Goal: Communication & Community: Answer question/provide support

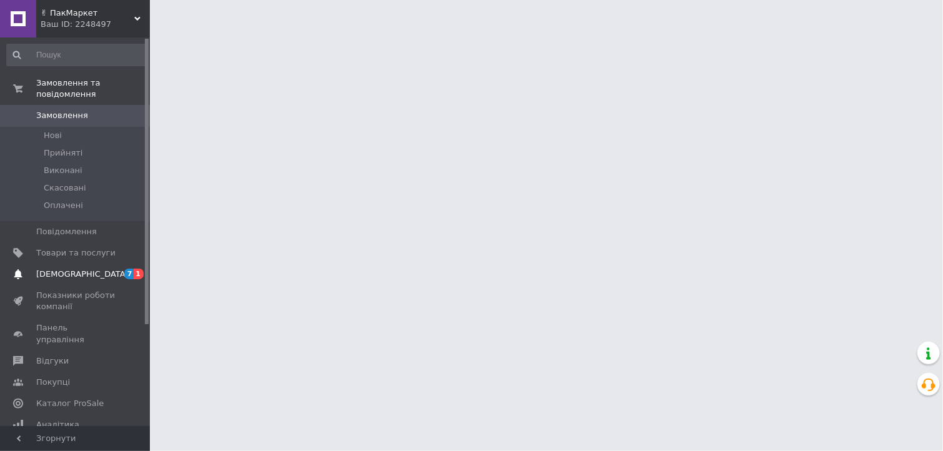
click at [72, 269] on span "[DEMOGRAPHIC_DATA]" at bounding box center [82, 274] width 92 height 11
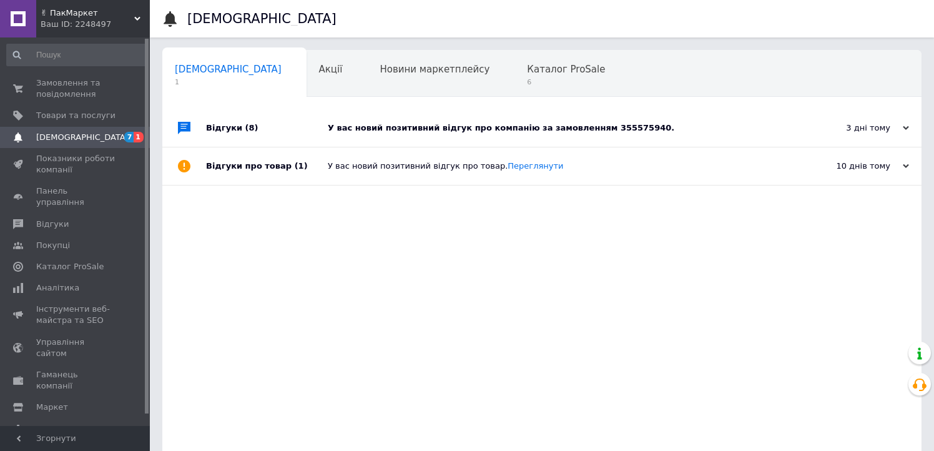
click at [387, 146] on div "У вас новий позитивний відгук про компанію за замовленням 355575940." at bounding box center [556, 127] width 457 height 37
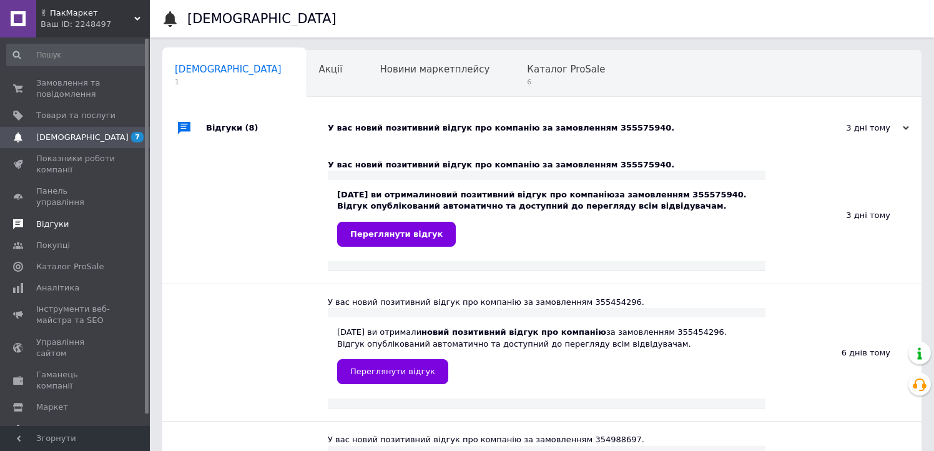
click at [55, 219] on span "Відгуки" at bounding box center [52, 224] width 32 height 11
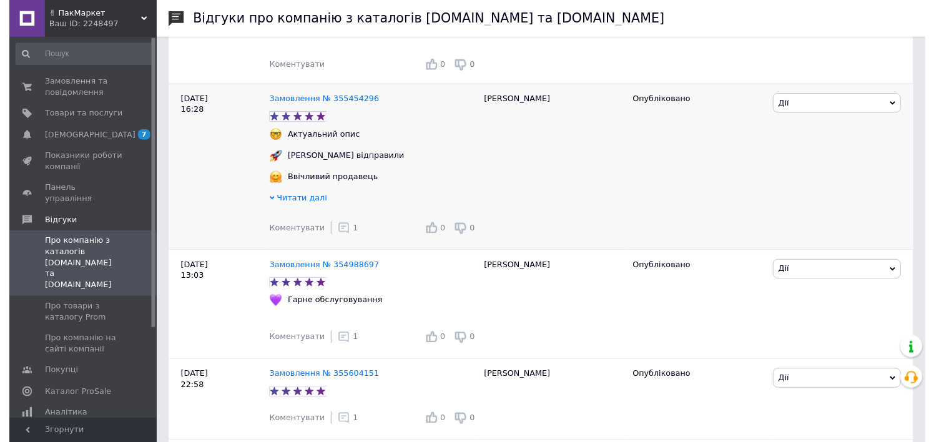
scroll to position [312, 0]
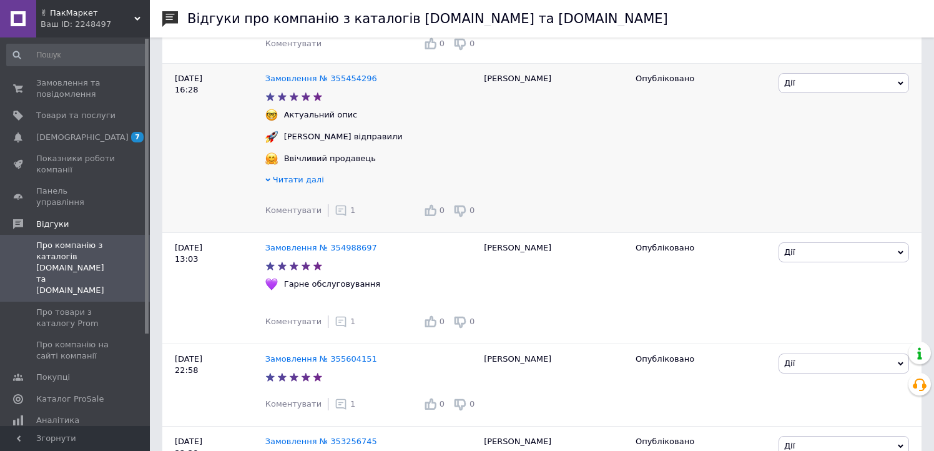
click at [350, 211] on span "1" at bounding box center [352, 209] width 5 height 9
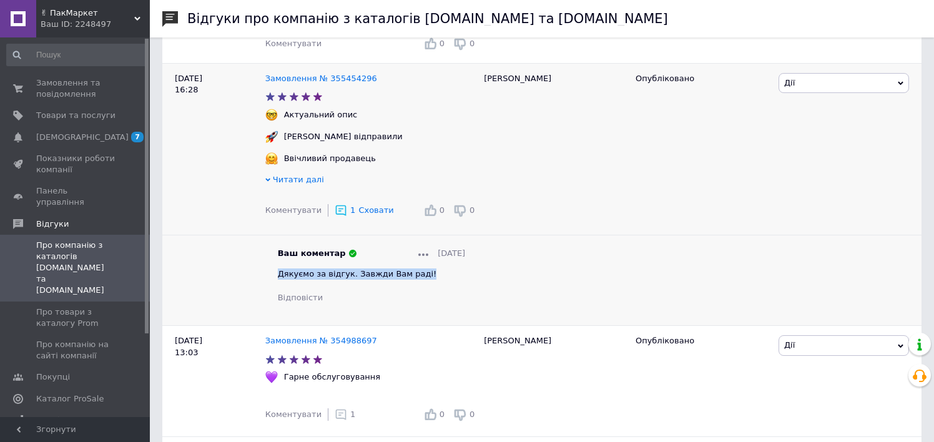
drag, startPoint x: 412, startPoint y: 278, endPoint x: 268, endPoint y: 279, distance: 144.3
click at [268, 279] on div "Ваш коментар [DATE] Дякуємо за відгук. Завжди Вам раді! Відповісти" at bounding box center [371, 276] width 212 height 56
copy span "Дякуємо за відгук. Завжди Вам раді!"
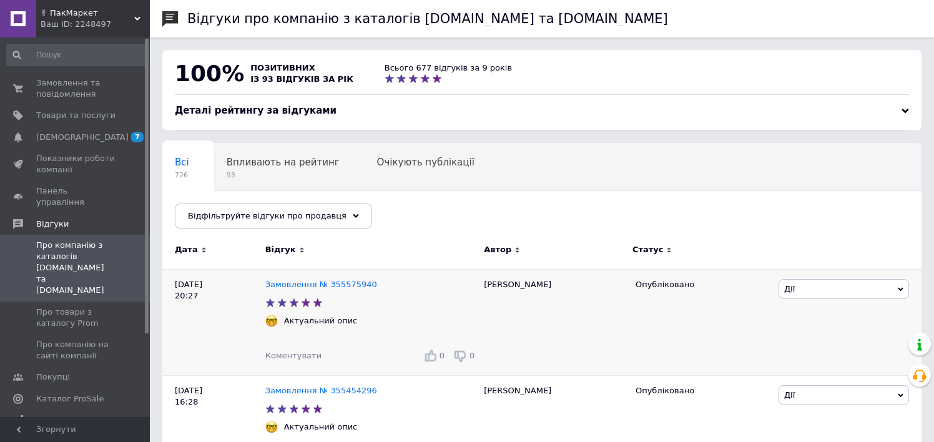
click at [292, 364] on div "Коментувати 0 0" at bounding box center [371, 356] width 212 height 20
click at [295, 358] on span "Коментувати" at bounding box center [293, 355] width 56 height 9
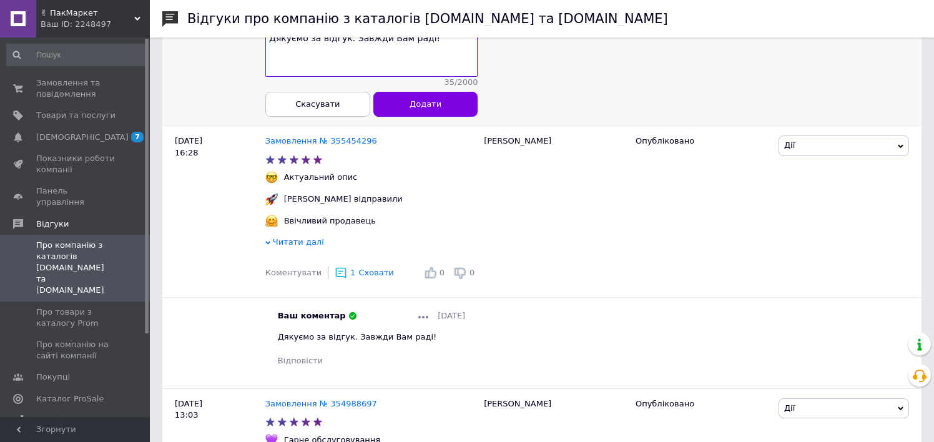
scroll to position [375, 0]
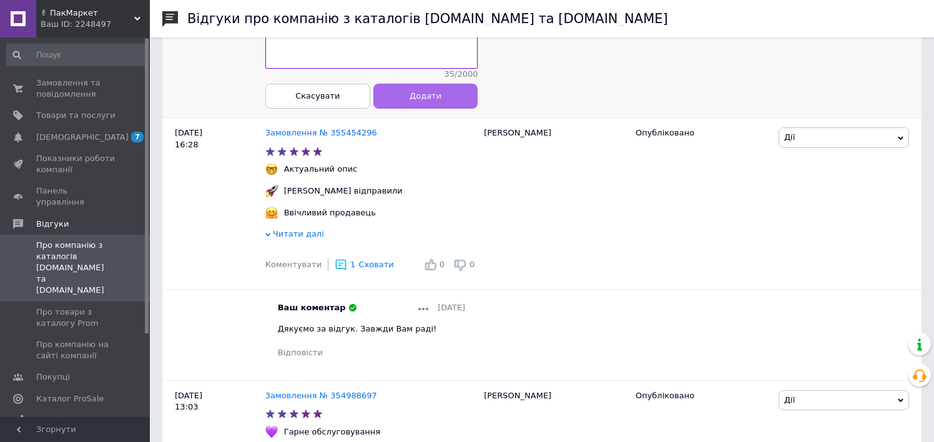
type textarea "Дякуємо за відгук. Завжди Вам раді!"
click at [463, 106] on button "Додати" at bounding box center [425, 95] width 105 height 25
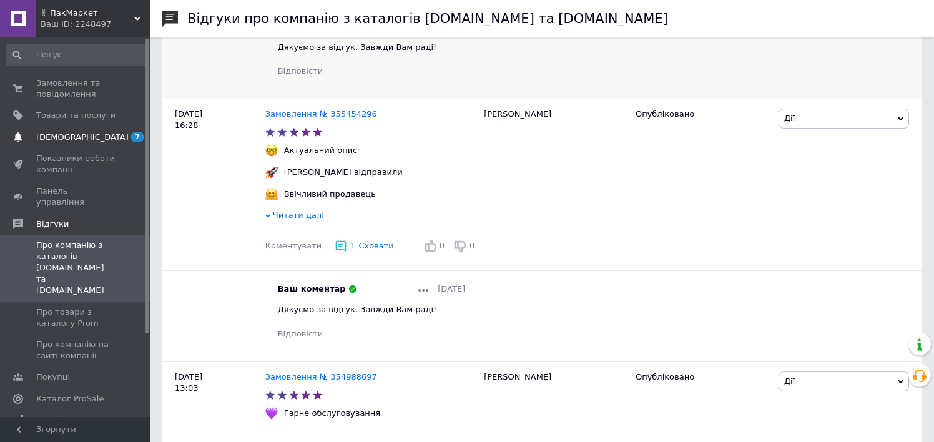
click at [58, 143] on link "[DEMOGRAPHIC_DATA] 7" at bounding box center [77, 137] width 154 height 21
